Goal: Task Accomplishment & Management: Use online tool/utility

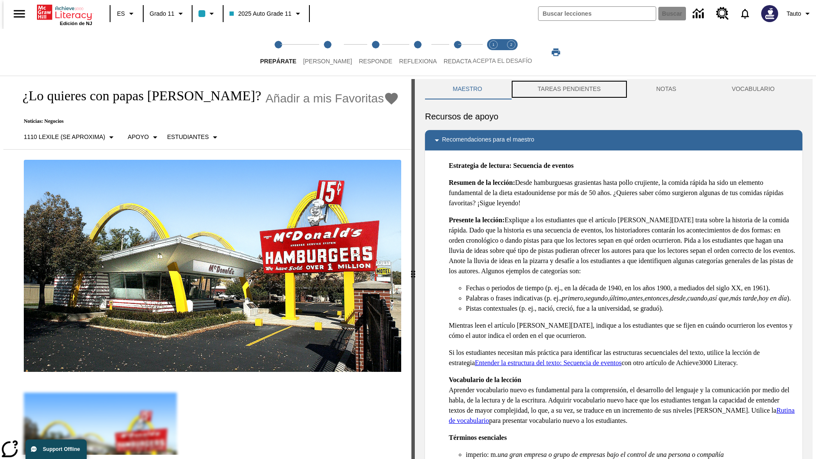
click at [568, 89] on button "TAREAS PENDIENTES" at bounding box center [569, 89] width 119 height 20
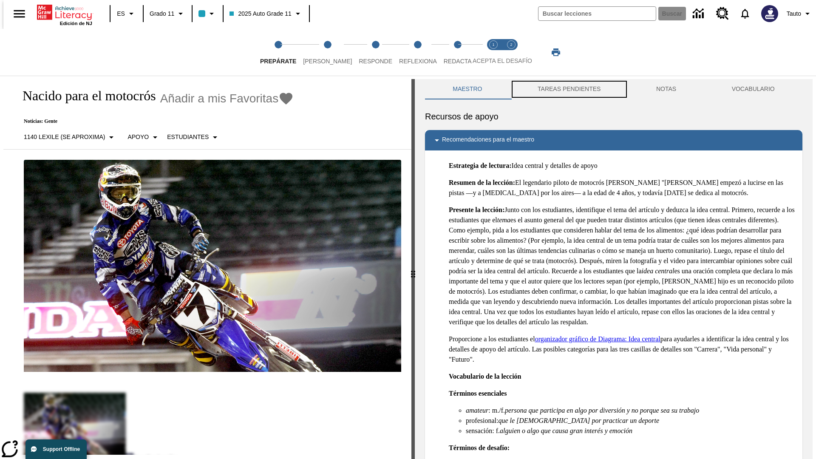
click at [568, 89] on button "TAREAS PENDIENTES" at bounding box center [569, 89] width 119 height 20
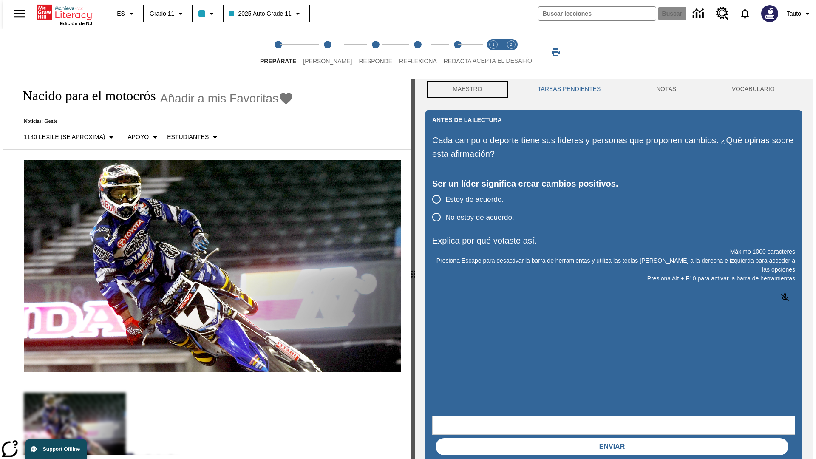
scroll to position [0, 0]
